Goal: Obtain resource: Obtain resource

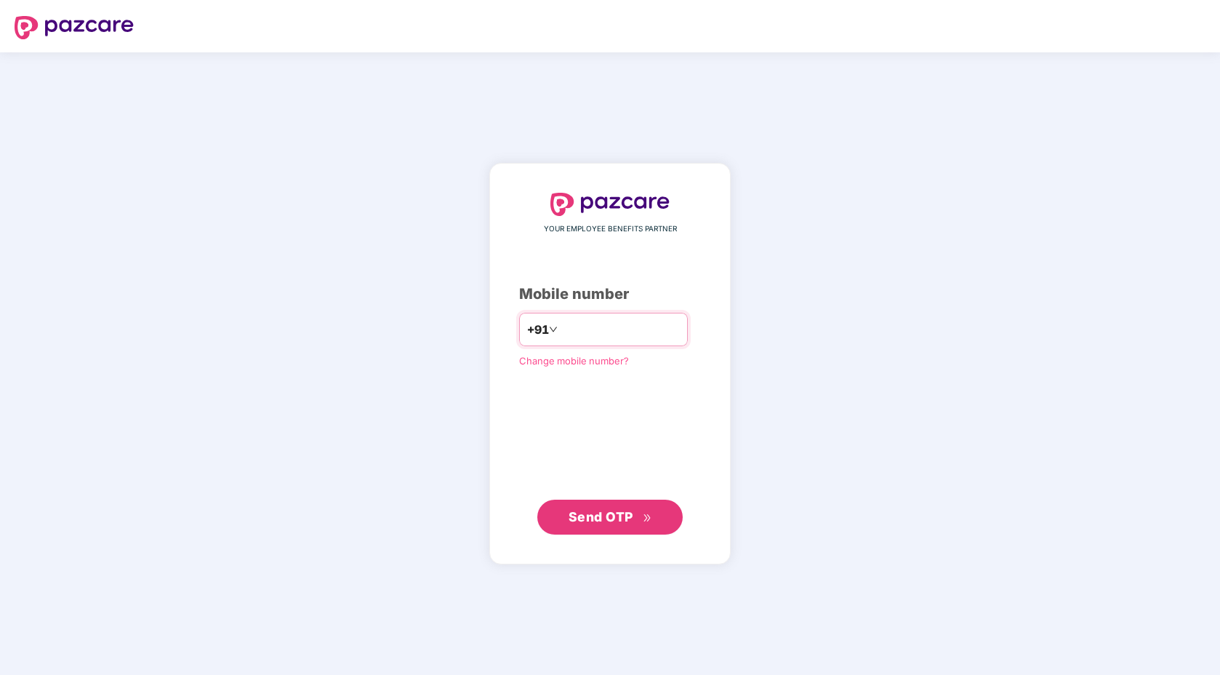
type input "**********"
click at [622, 528] on button "Send OTP" at bounding box center [609, 516] width 145 height 35
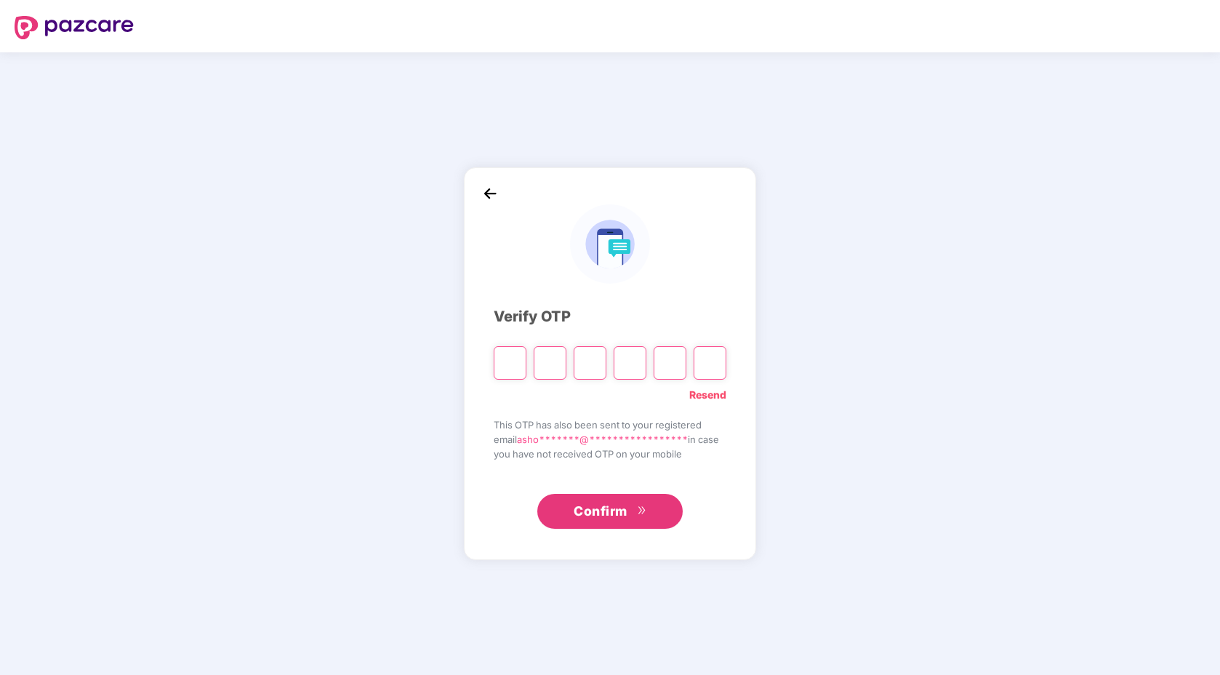
type input "*"
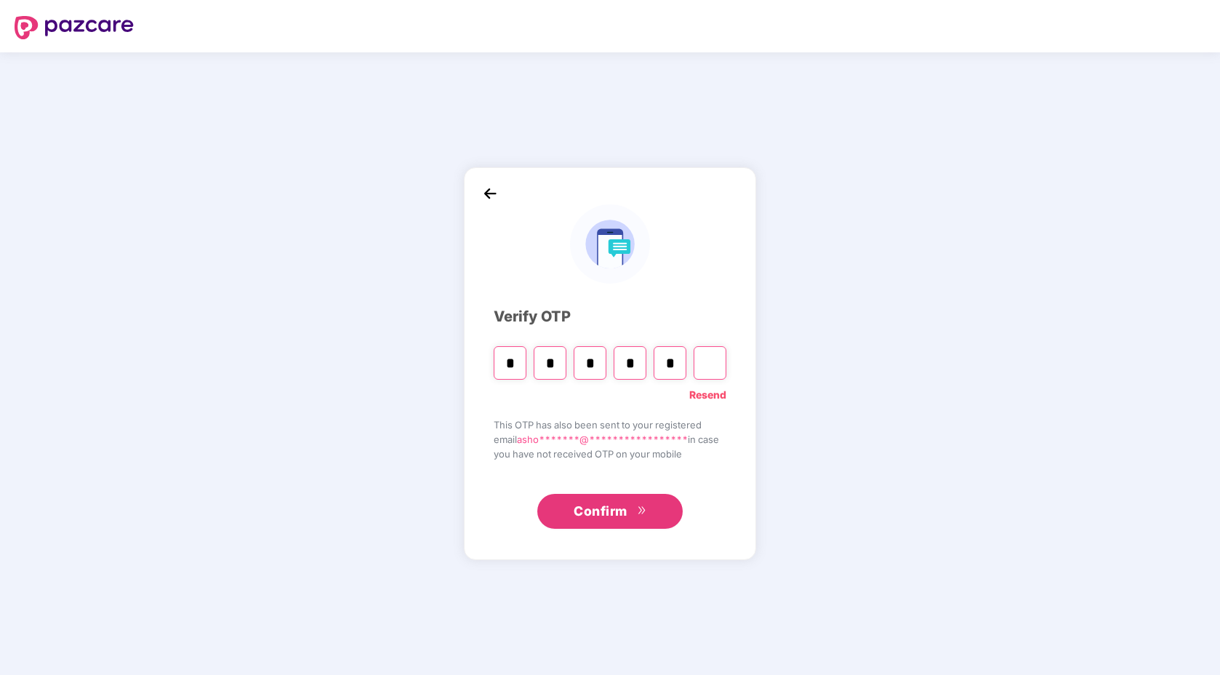
type input "*"
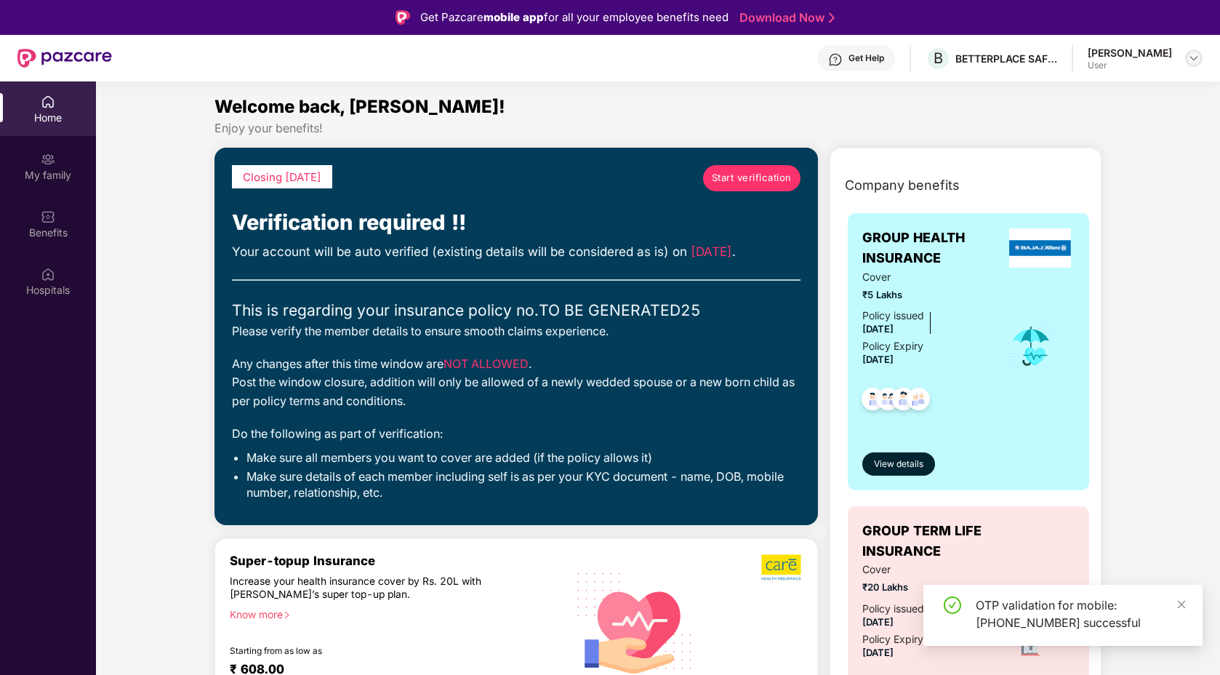
click at [1194, 62] on img at bounding box center [1194, 58] width 12 height 12
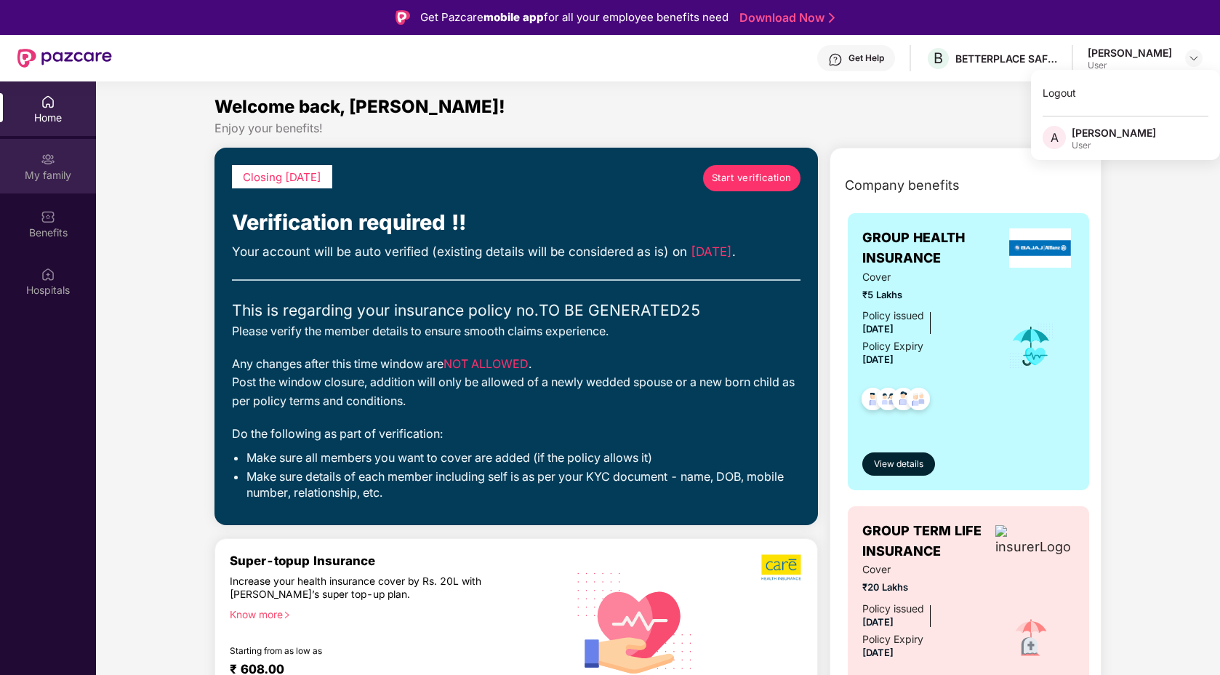
click at [28, 161] on div "My family" at bounding box center [48, 166] width 96 height 55
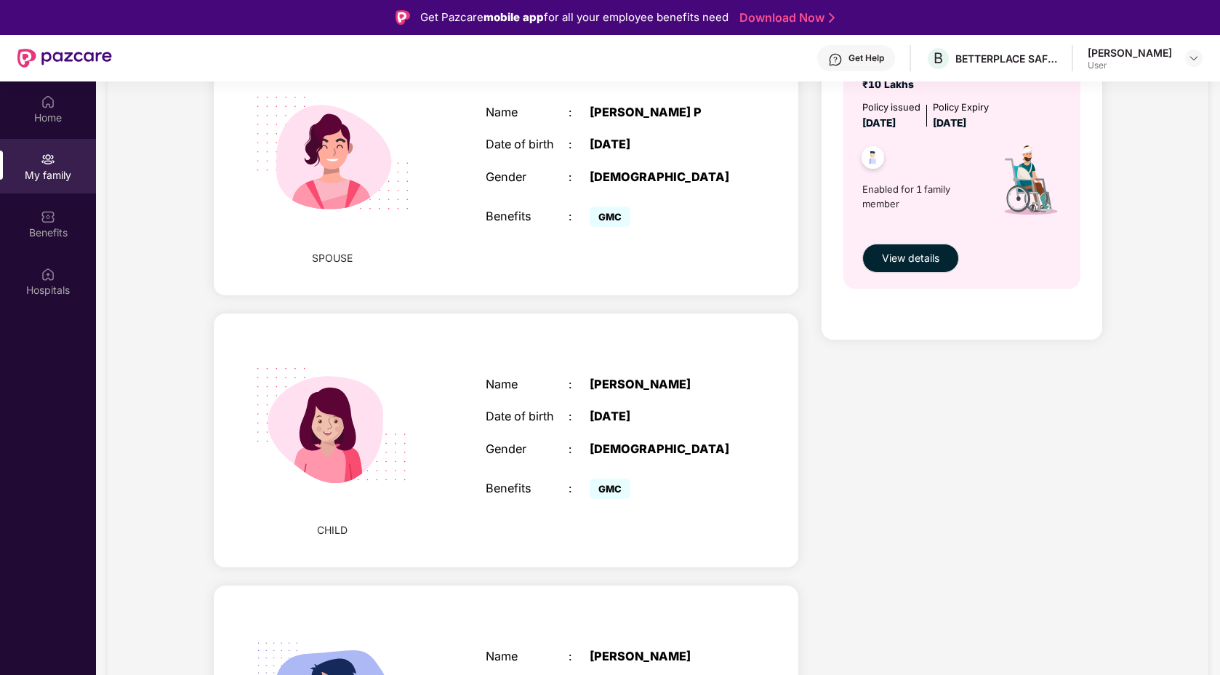
scroll to position [1165, 0]
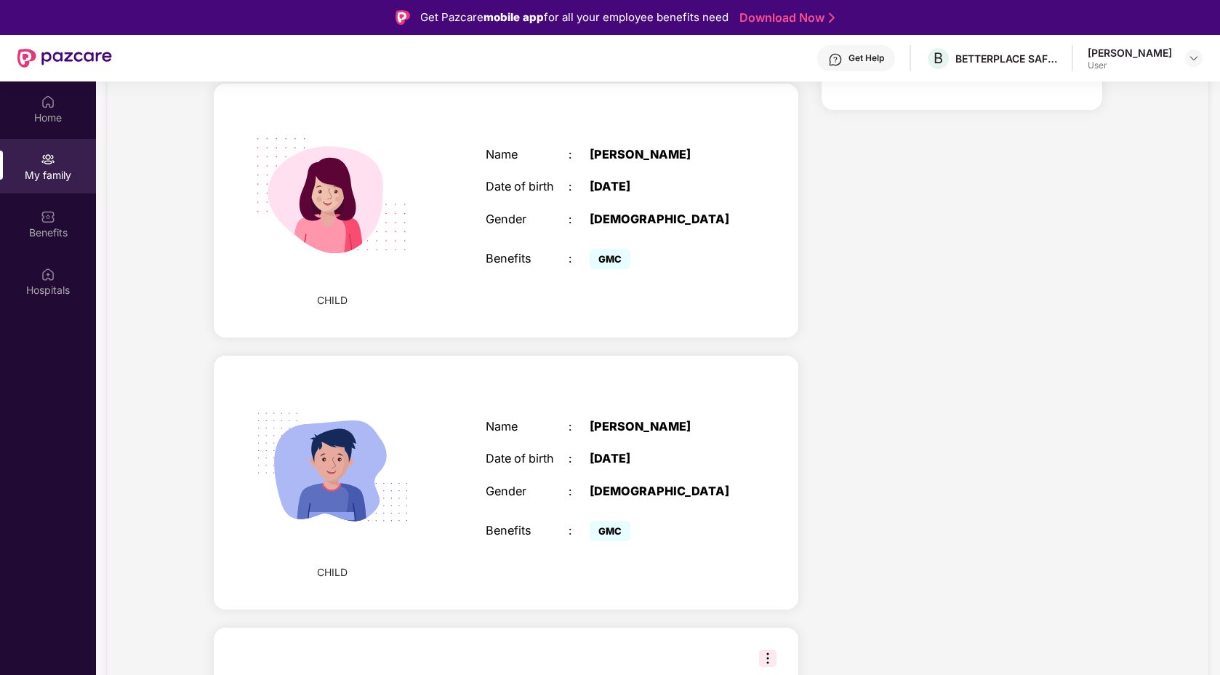
click at [606, 260] on span "GMC" at bounding box center [610, 259] width 41 height 20
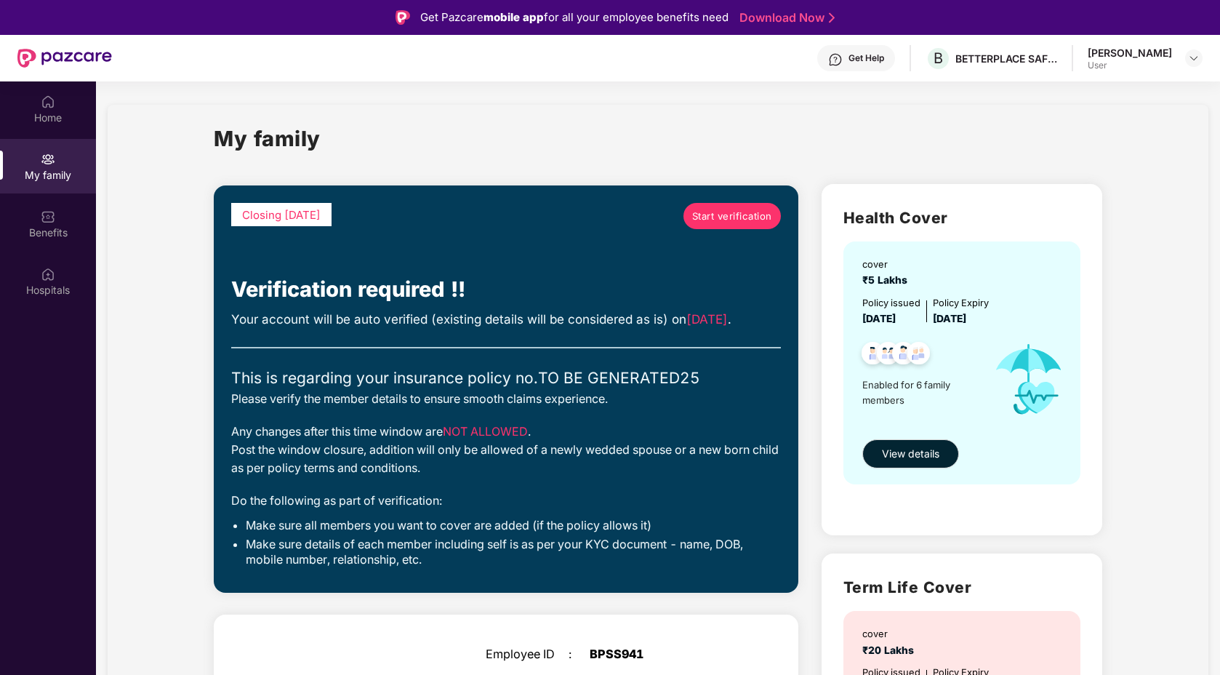
click at [910, 438] on div "cover ₹5 Lakhs Policy issued [DATE] Policy Expiry [DATE] Enabled for 6 family m…" at bounding box center [961, 362] width 237 height 243
click at [912, 454] on span "View details" at bounding box center [910, 454] width 57 height 16
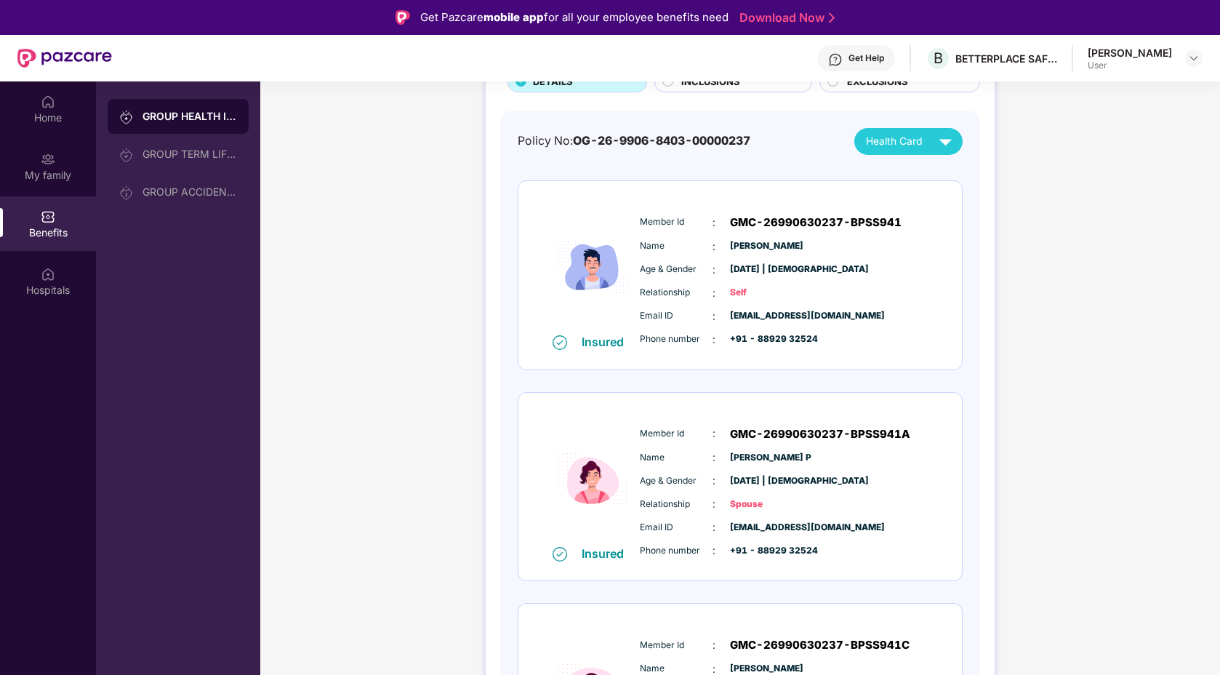
scroll to position [84, 0]
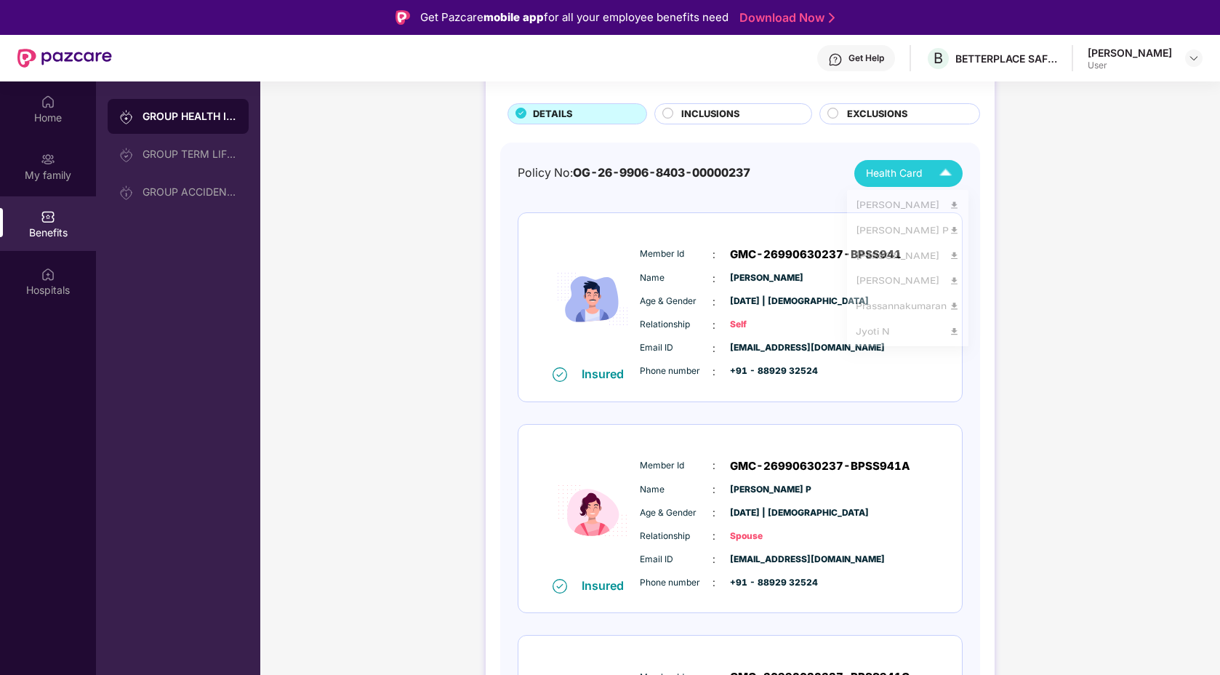
click at [934, 177] on img at bounding box center [945, 173] width 25 height 25
click at [954, 208] on img at bounding box center [954, 207] width 11 height 11
click at [908, 181] on div "Health Card" at bounding box center [912, 173] width 92 height 25
click at [952, 236] on img at bounding box center [954, 236] width 11 height 11
click at [878, 162] on div "Health Card" at bounding box center [912, 173] width 92 height 25
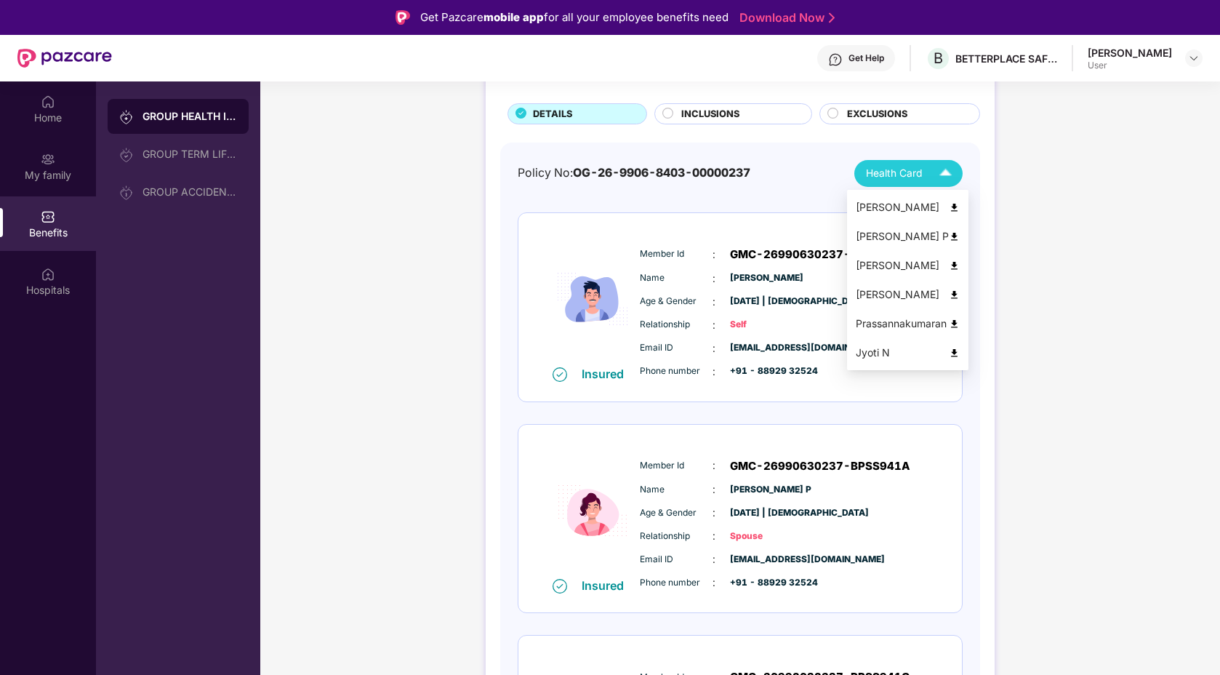
click at [946, 262] on div "[PERSON_NAME]" at bounding box center [908, 265] width 104 height 16
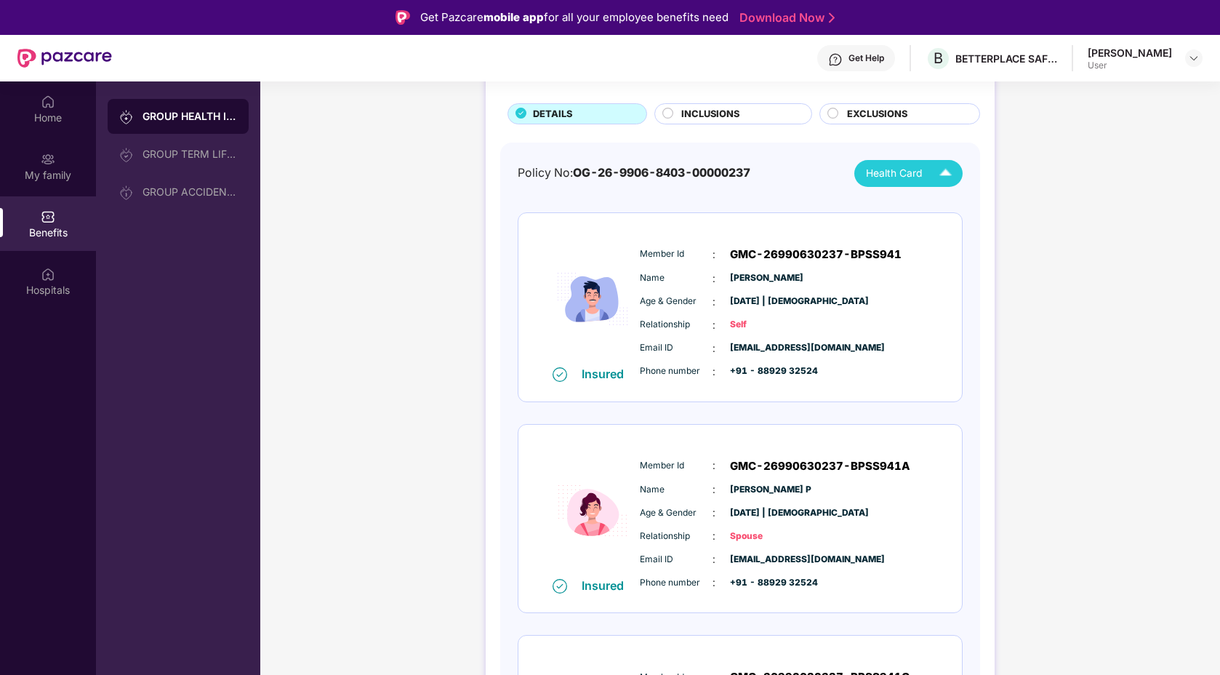
click at [824, 169] on div "Policy No: OG-26-9906-8403-00000237 Health Card" at bounding box center [740, 173] width 445 height 27
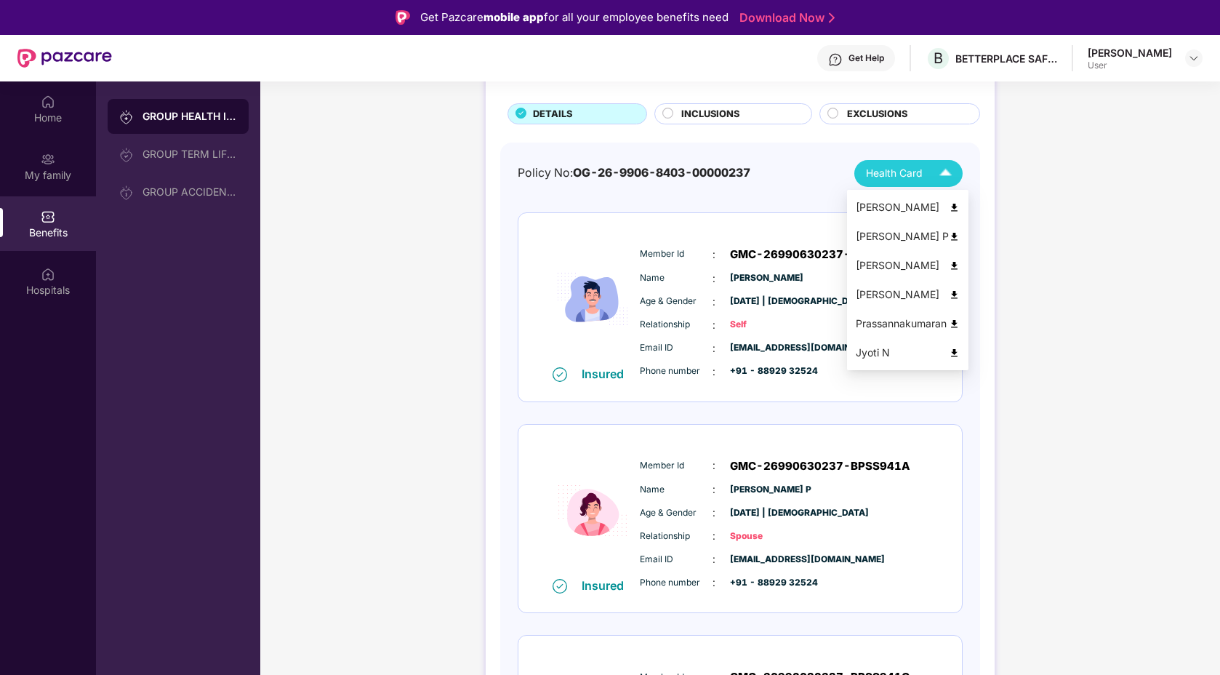
click at [887, 175] on span "Health Card" at bounding box center [894, 174] width 56 height 16
click at [955, 294] on img at bounding box center [954, 294] width 11 height 11
click at [951, 323] on img at bounding box center [954, 323] width 11 height 11
click at [884, 174] on span "Health Card" at bounding box center [894, 174] width 56 height 16
click at [952, 353] on img at bounding box center [954, 352] width 11 height 11
